Goal: Task Accomplishment & Management: Manage account settings

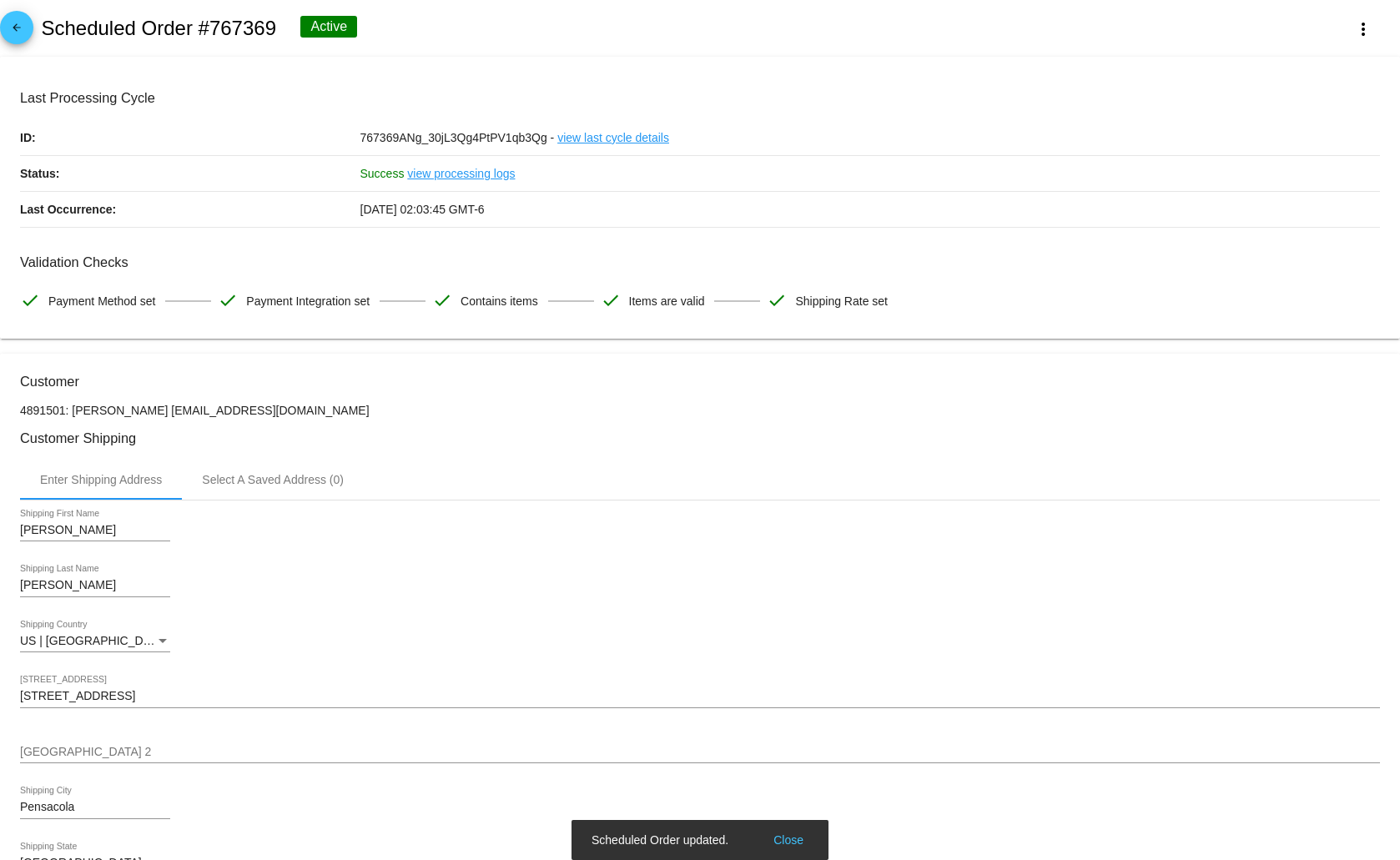
scroll to position [1221, 0]
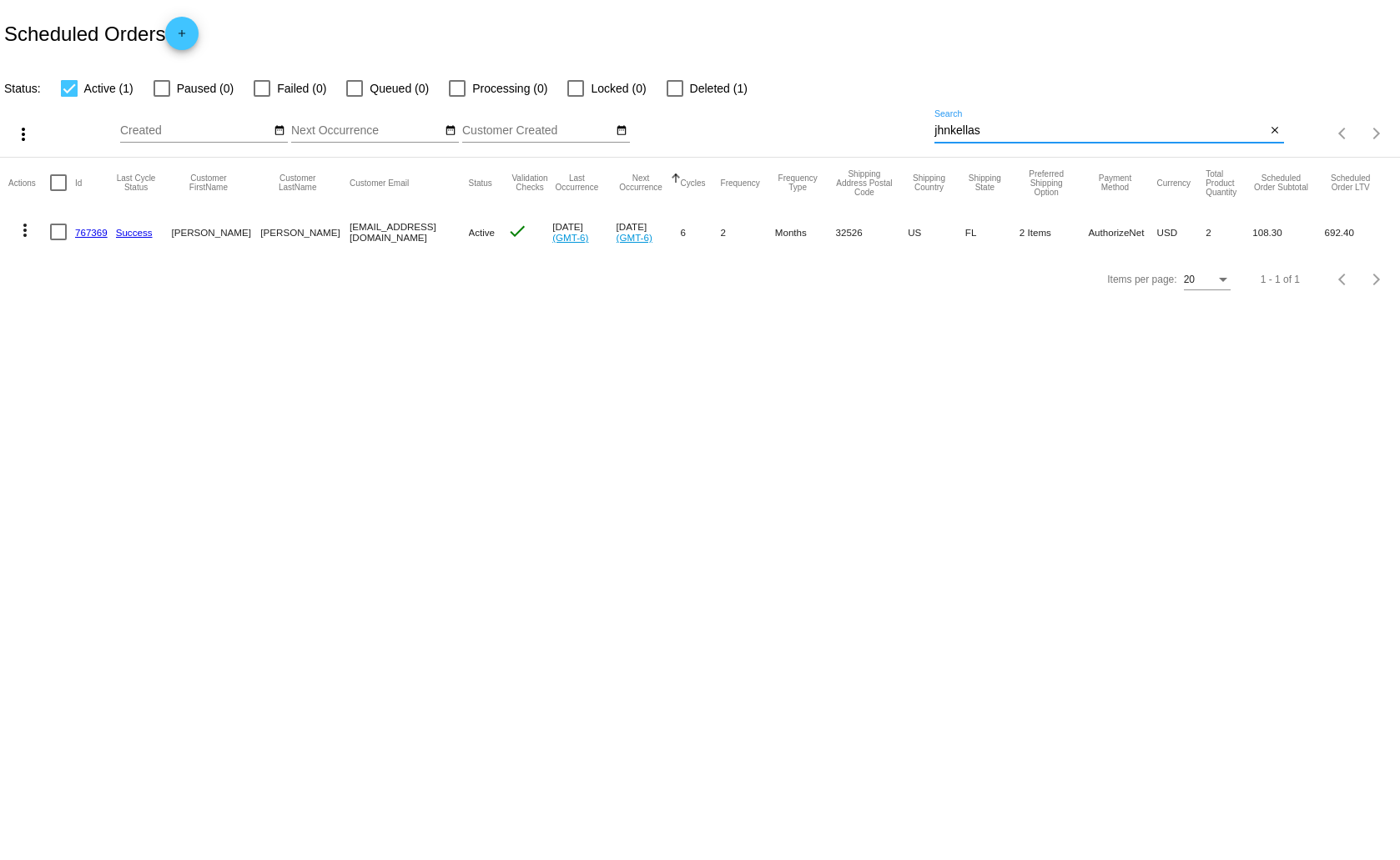
drag, startPoint x: 971, startPoint y: 128, endPoint x: 934, endPoint y: 126, distance: 37.1
click at [922, 130] on div "more_vert Aug Jan Feb Mar [DATE]" at bounding box center [700, 128] width 1400 height 59
type input "bdbay"
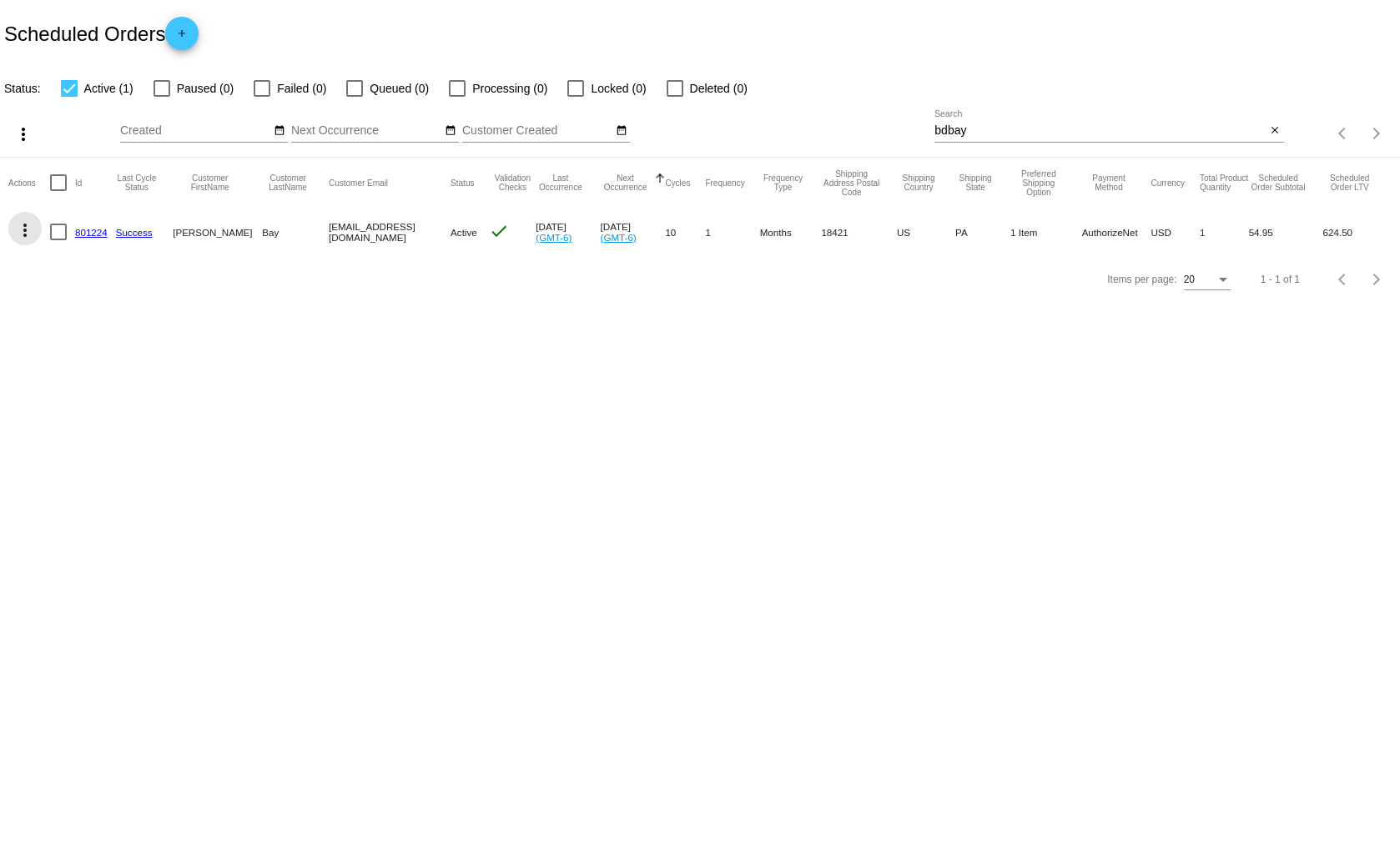
click at [22, 228] on mat-icon "more_vert" at bounding box center [25, 230] width 20 height 20
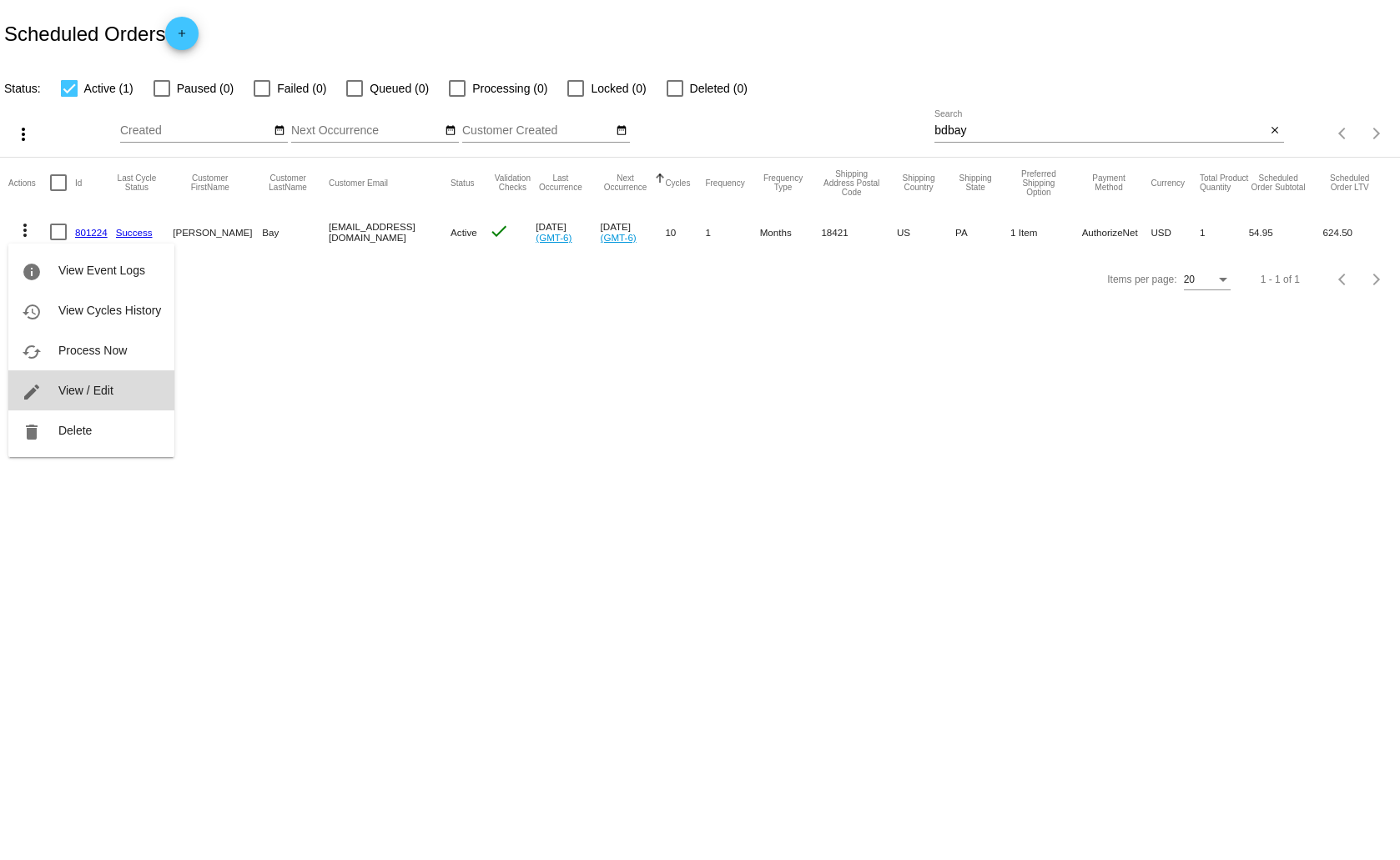
click at [97, 383] on button "edit View / Edit" at bounding box center [91, 390] width 166 height 40
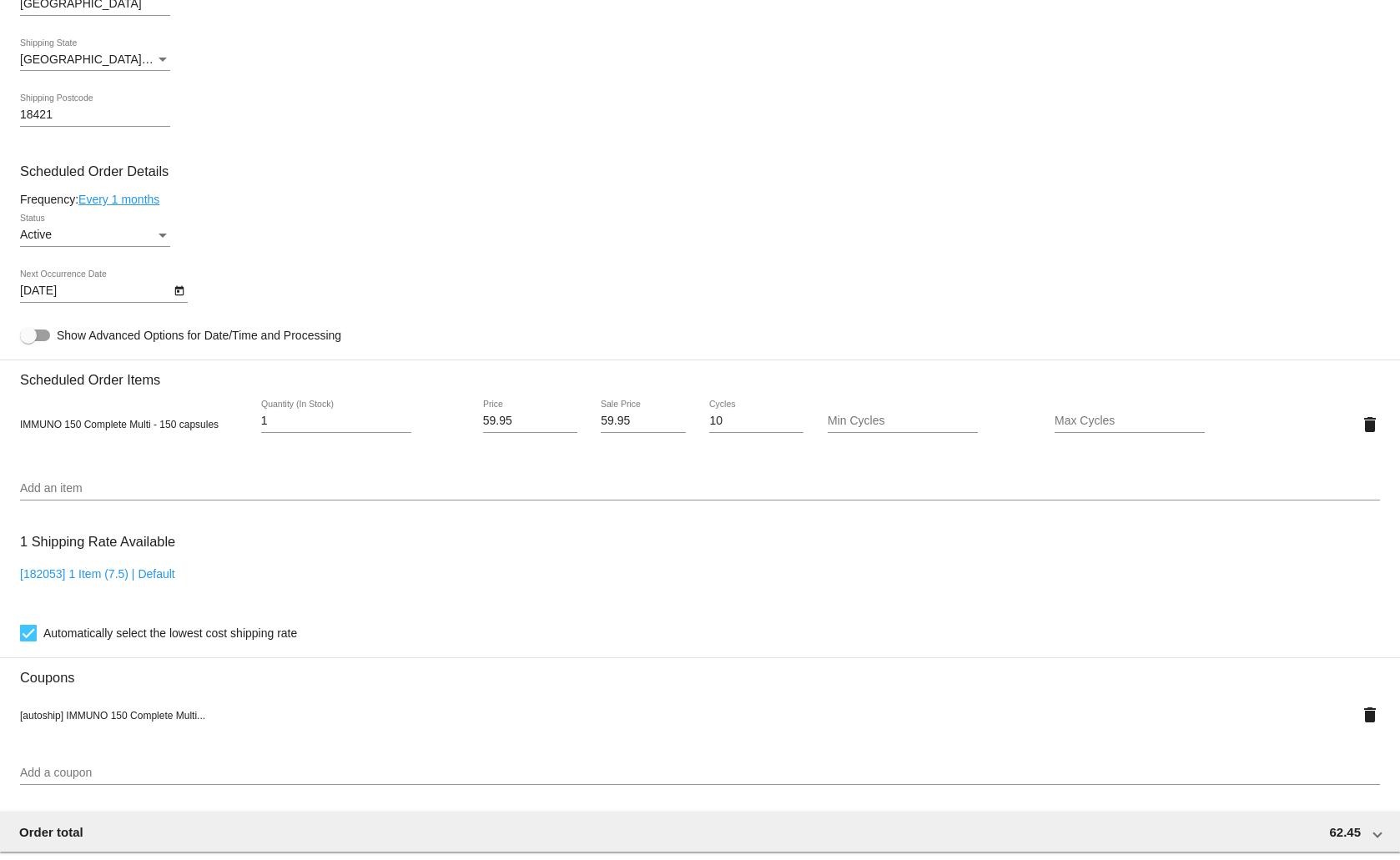
scroll to position [719, 0]
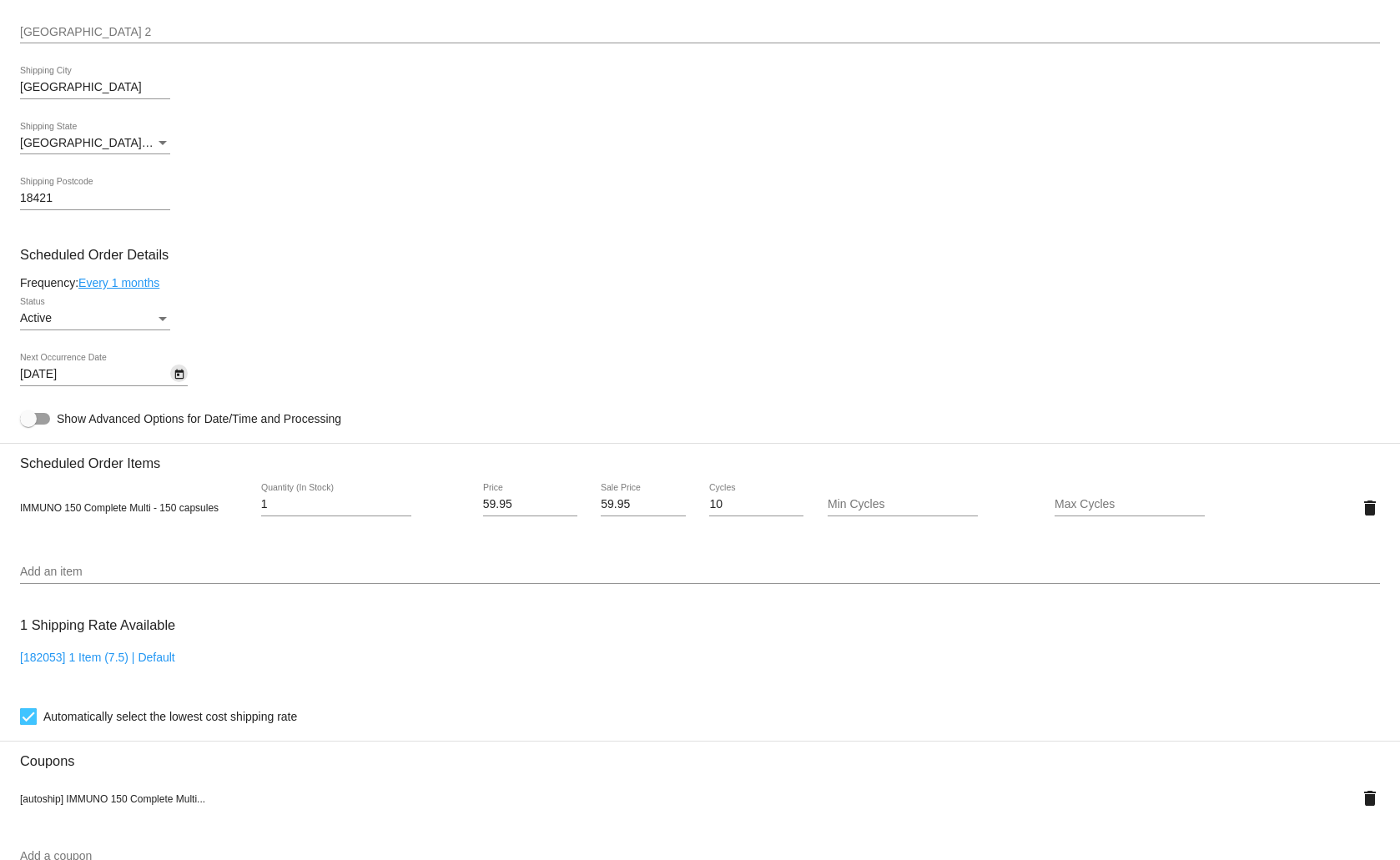
click at [176, 373] on icon "Open calendar" at bounding box center [179, 374] width 11 height 20
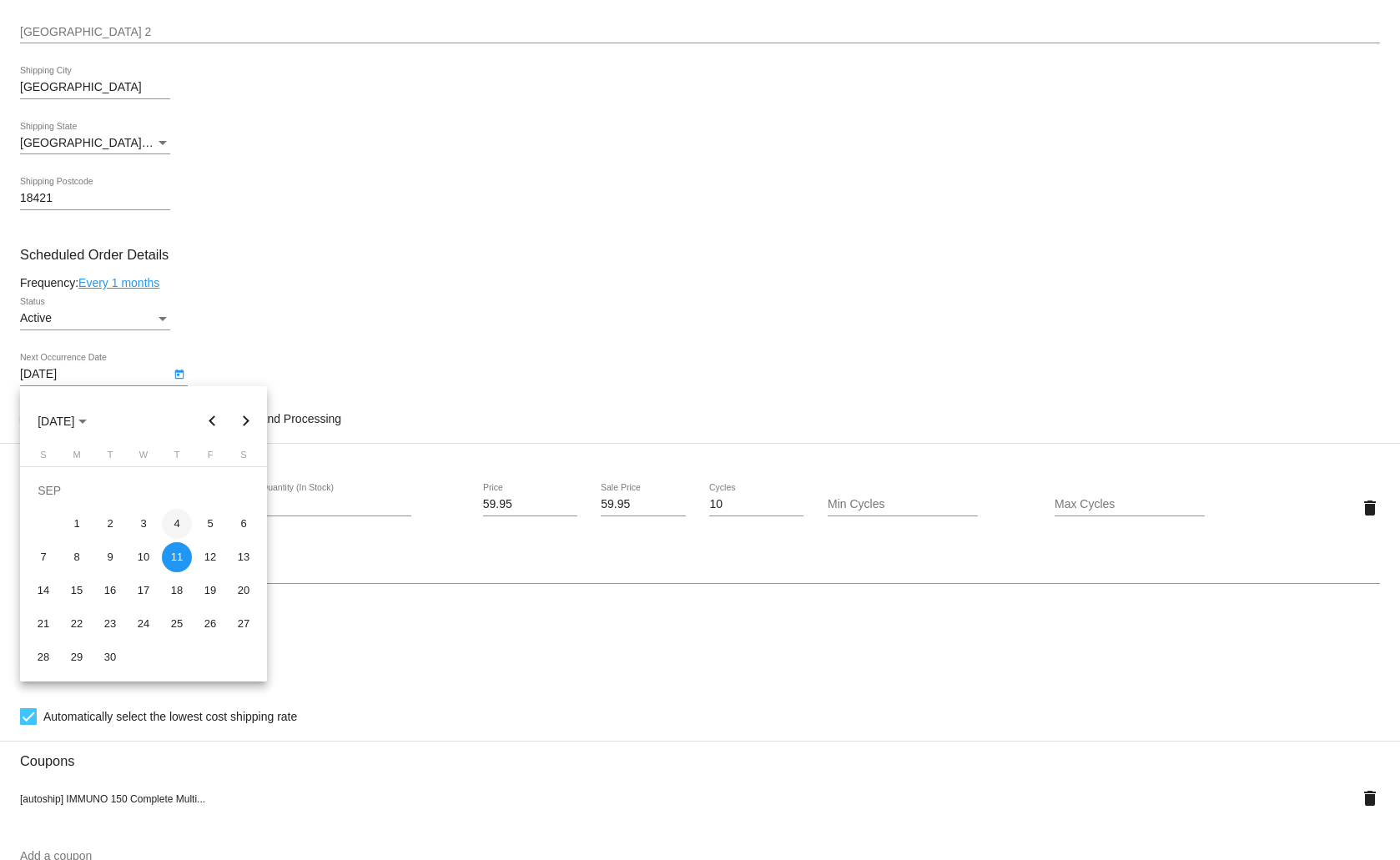
click at [172, 520] on div "4" at bounding box center [176, 523] width 30 height 30
type input "[DATE]"
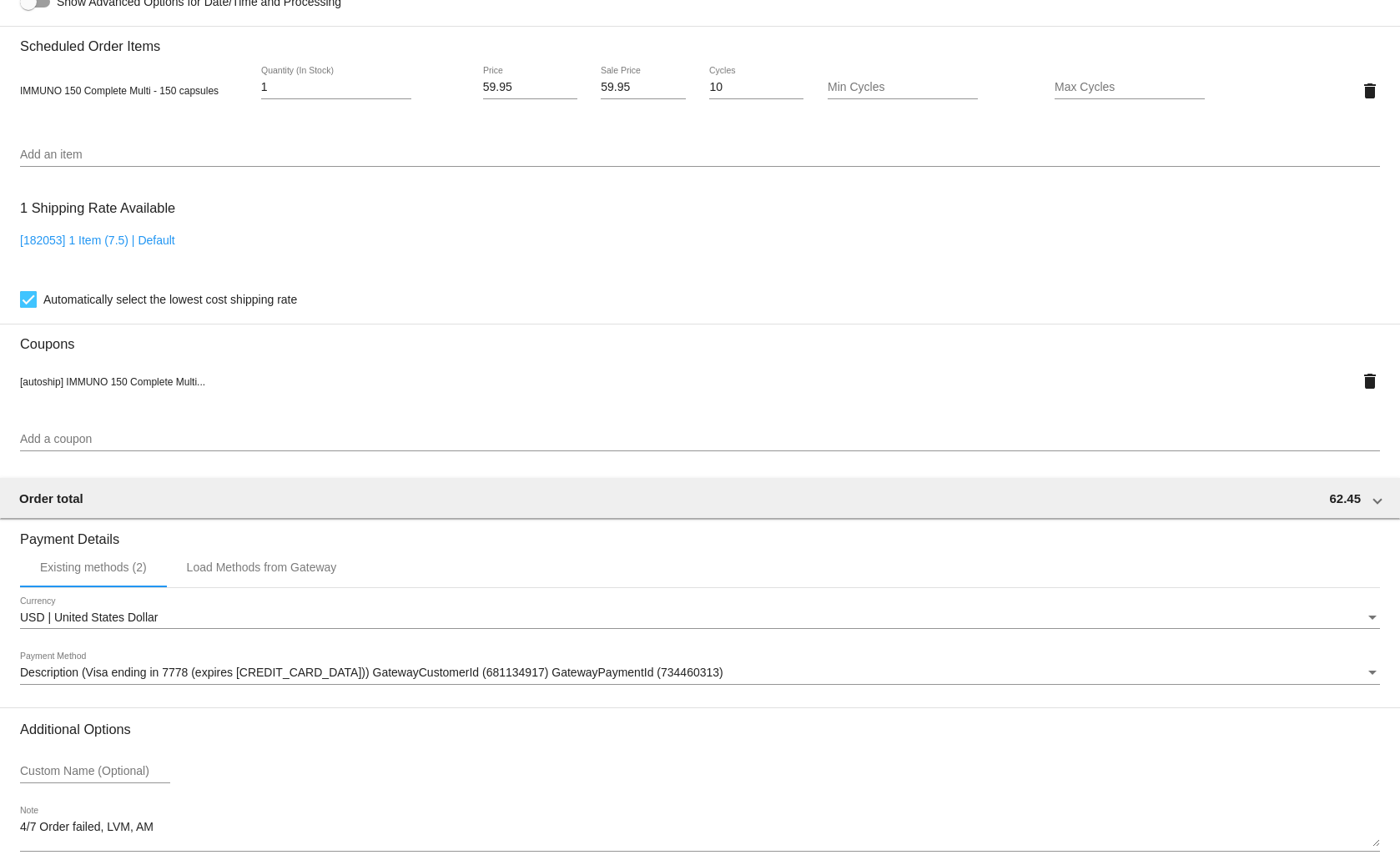
scroll to position [1221, 0]
